Goal: Task Accomplishment & Management: Manage account settings

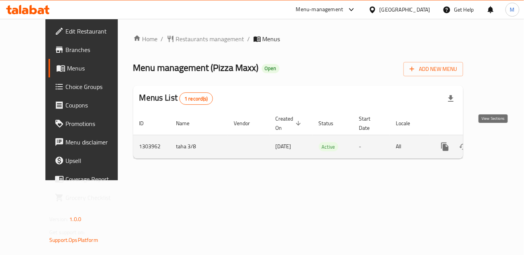
click at [499, 137] on link "enhanced table" at bounding box center [500, 146] width 18 height 18
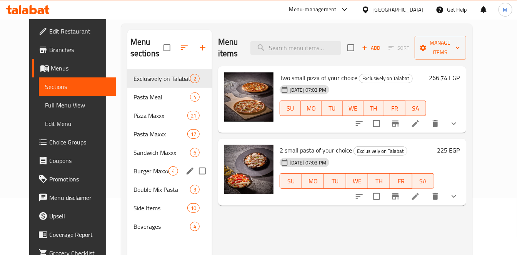
scroll to position [107, 0]
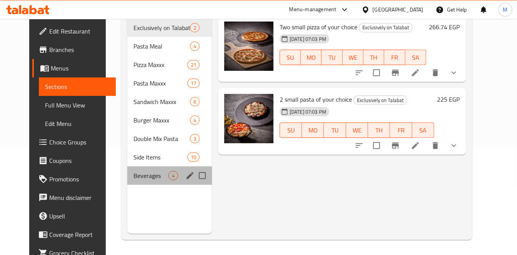
click at [127, 167] on div "Beverages 4" at bounding box center [169, 175] width 85 height 18
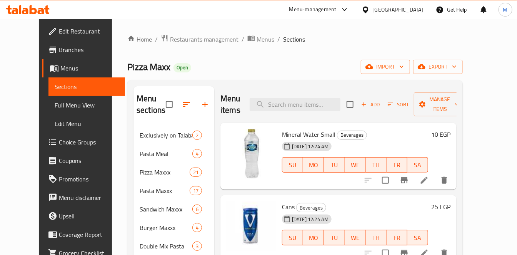
click at [26, 12] on icon at bounding box center [25, 11] width 7 height 7
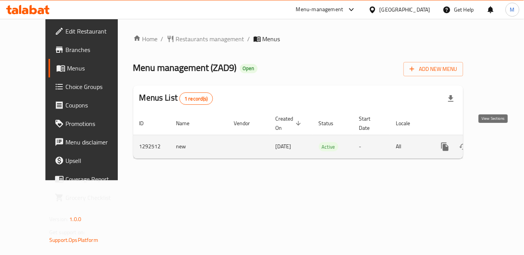
click at [497, 142] on icon "enhanced table" at bounding box center [500, 146] width 9 height 9
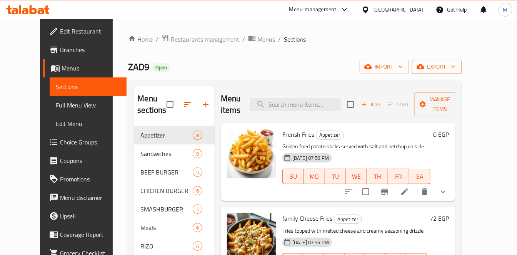
click at [456, 67] on span "export" at bounding box center [437, 67] width 37 height 10
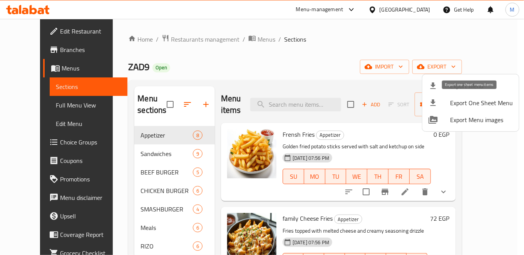
click at [481, 100] on span "Export One Sheet Menu" at bounding box center [481, 102] width 63 height 9
click at [31, 13] on div at bounding box center [262, 127] width 524 height 255
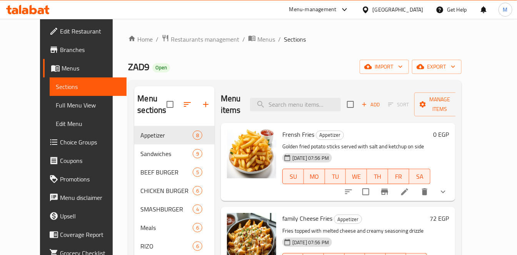
click at [31, 11] on icon at bounding box center [33, 9] width 7 height 9
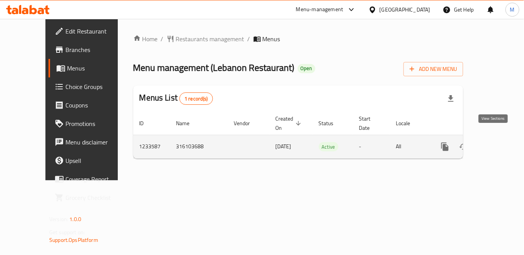
click at [496, 142] on icon "enhanced table" at bounding box center [500, 146] width 9 height 9
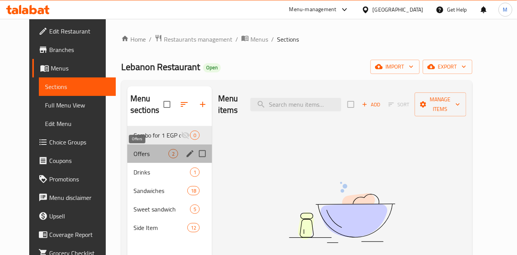
click at [146, 151] on span "Offers" at bounding box center [151, 153] width 35 height 9
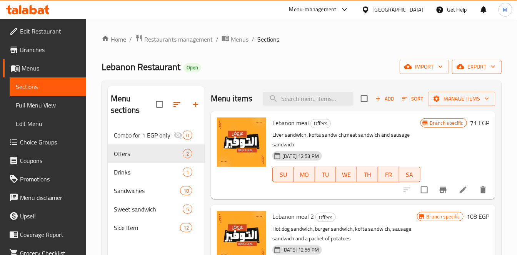
click at [491, 68] on icon "button" at bounding box center [494, 67] width 8 height 8
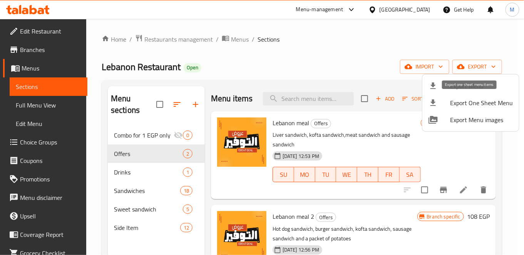
click at [479, 97] on li "Export One Sheet Menu" at bounding box center [470, 102] width 97 height 17
click at [30, 4] on div at bounding box center [262, 127] width 524 height 255
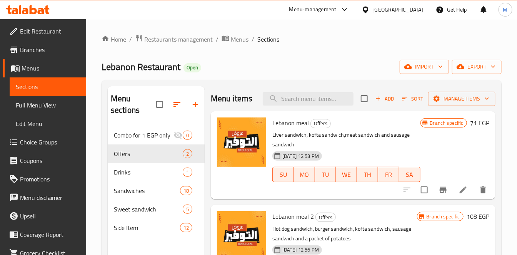
click at [31, 7] on icon at bounding box center [33, 9] width 7 height 9
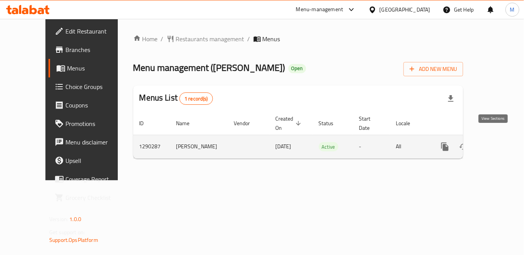
click at [501, 137] on link "enhanced table" at bounding box center [500, 146] width 18 height 18
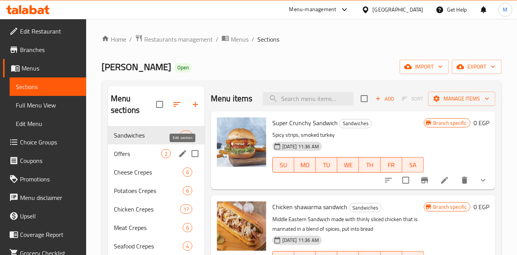
click at [181, 154] on icon "edit" at bounding box center [182, 153] width 9 height 9
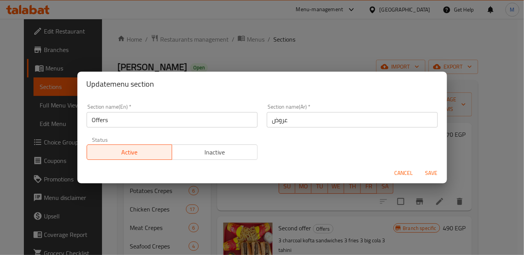
click at [226, 147] on span "Inactive" at bounding box center [214, 152] width 79 height 11
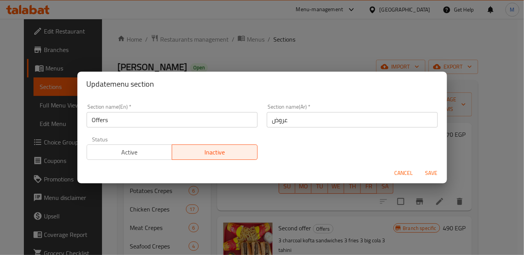
click at [422, 170] on button "Save" at bounding box center [431, 173] width 25 height 14
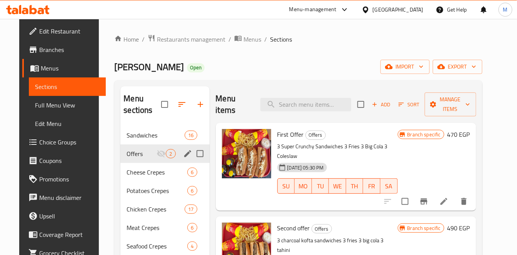
click at [32, 8] on icon at bounding box center [28, 9] width 44 height 9
